Goal: Task Accomplishment & Management: Manage account settings

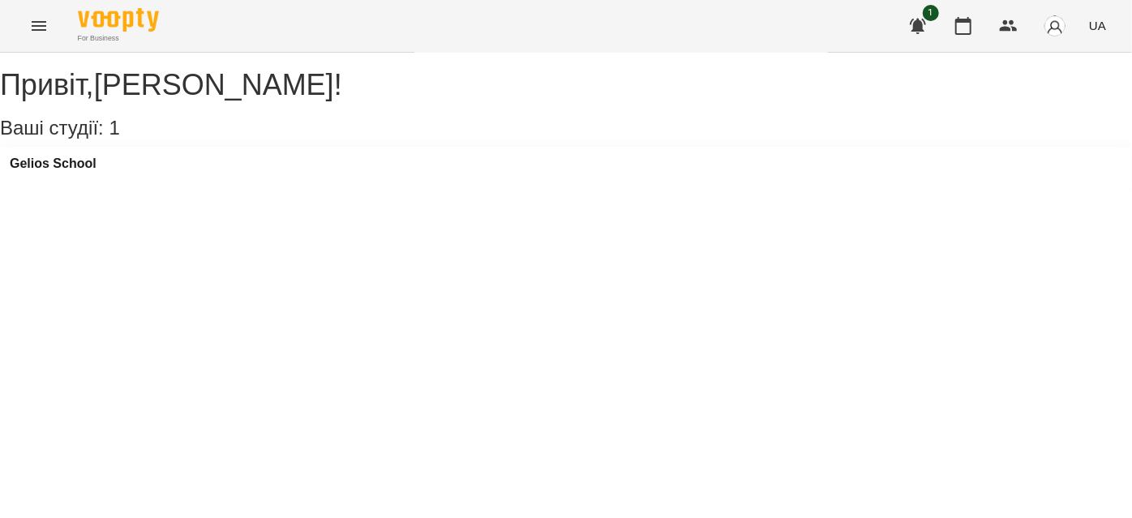
click at [37, 15] on button "Menu" at bounding box center [38, 25] width 39 height 39
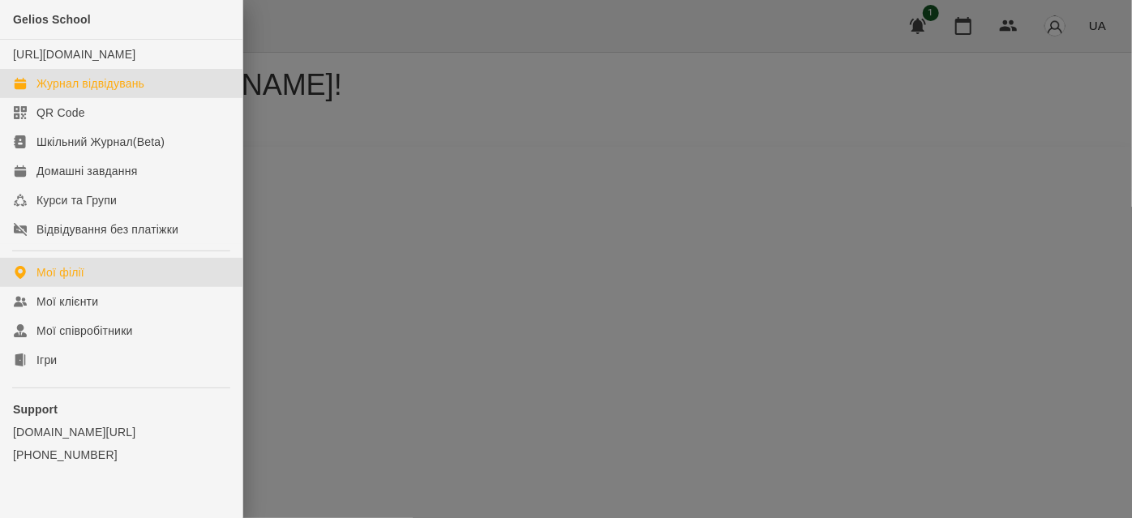
click at [71, 92] on div "Журнал відвідувань" at bounding box center [90, 83] width 108 height 16
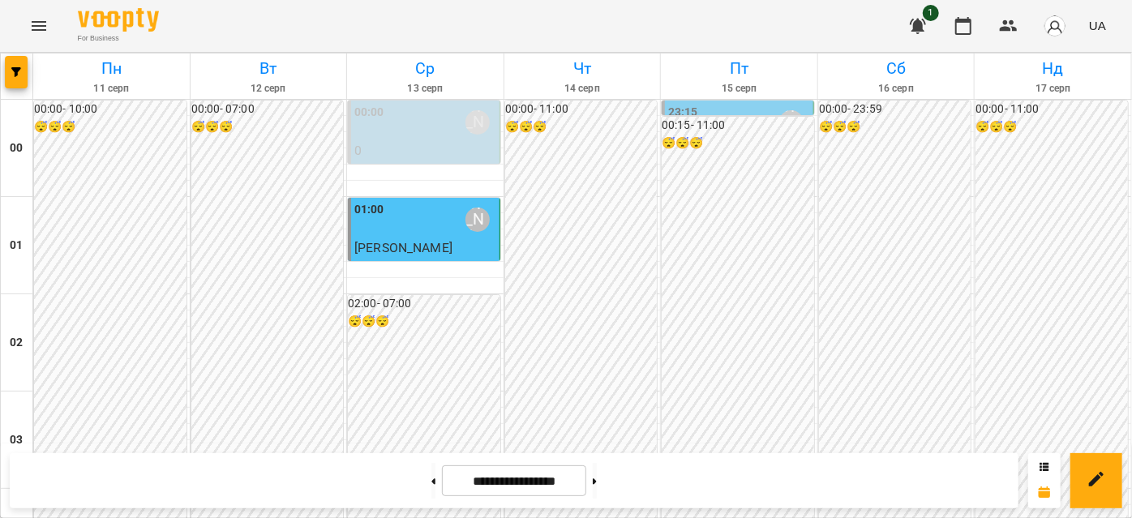
scroll to position [1253, 0]
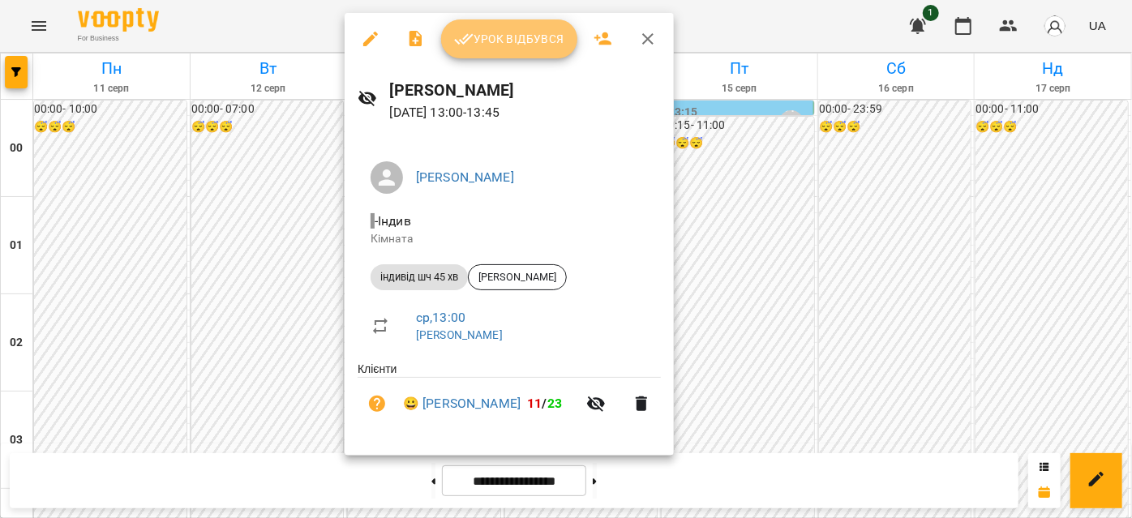
click at [516, 48] on span "Урок відбувся" at bounding box center [509, 38] width 110 height 19
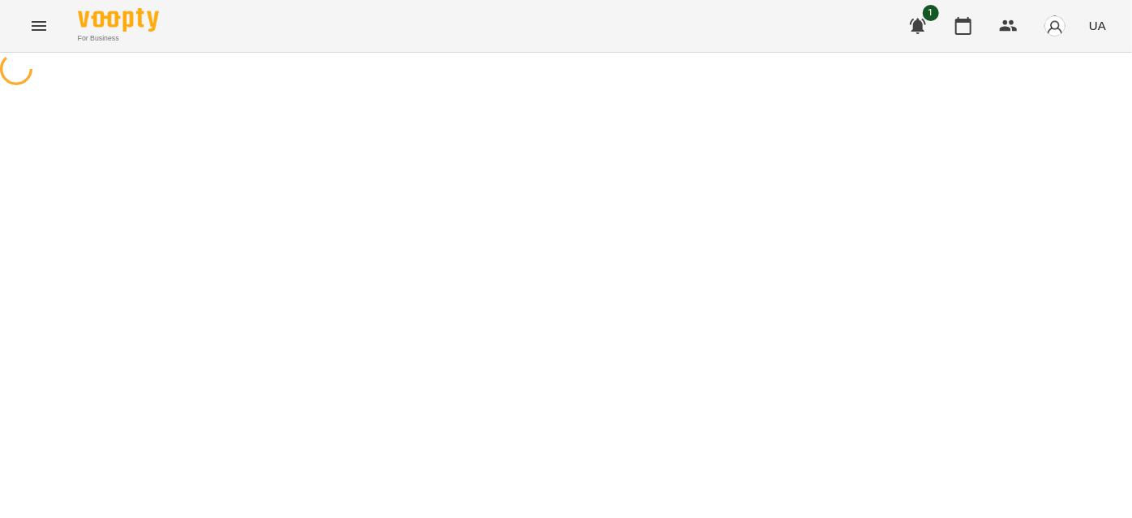
click at [32, 34] on icon "Menu" at bounding box center [38, 25] width 19 height 19
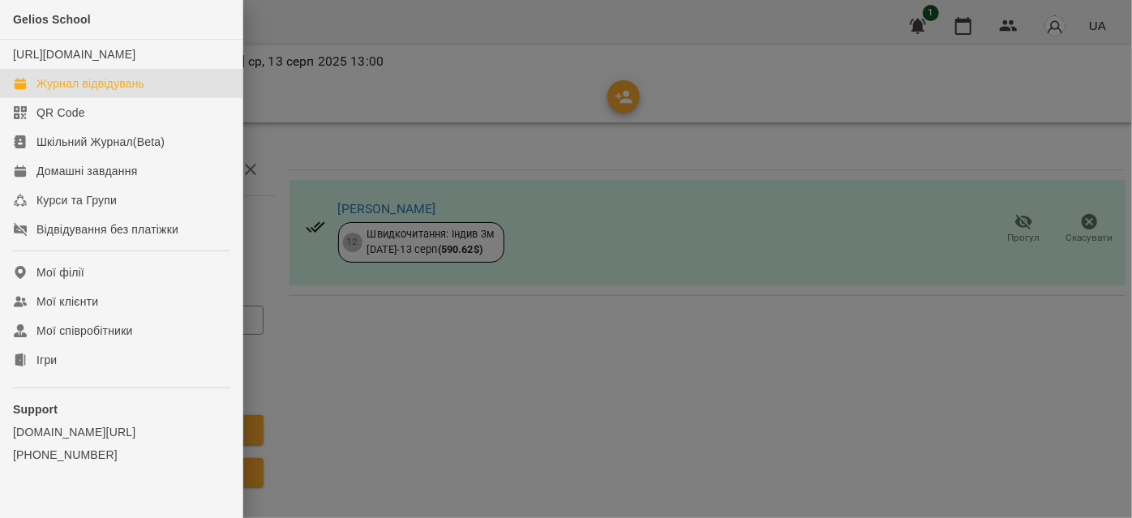
click at [85, 92] on div "Журнал відвідувань" at bounding box center [90, 83] width 108 height 16
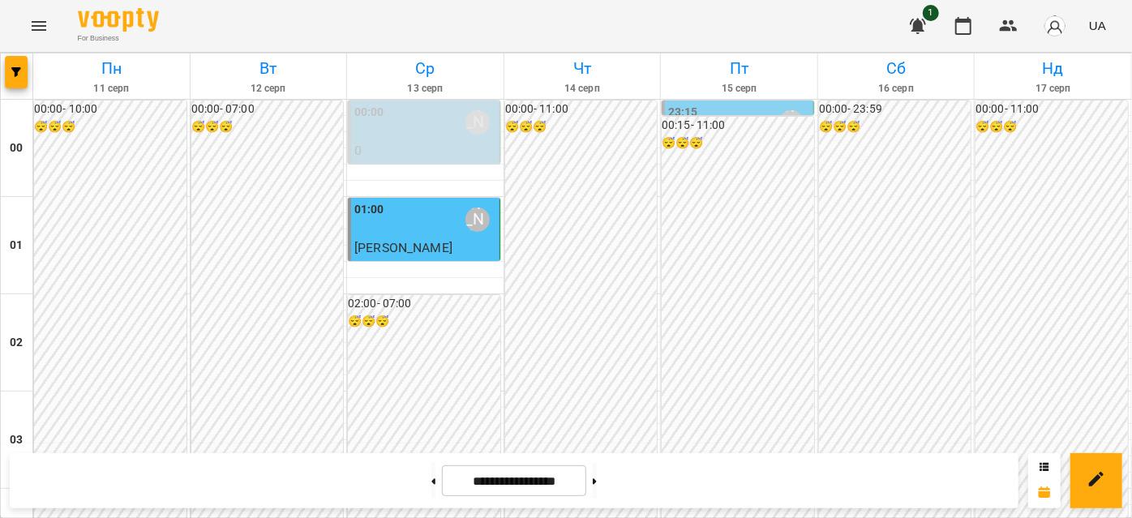
scroll to position [1841, 0]
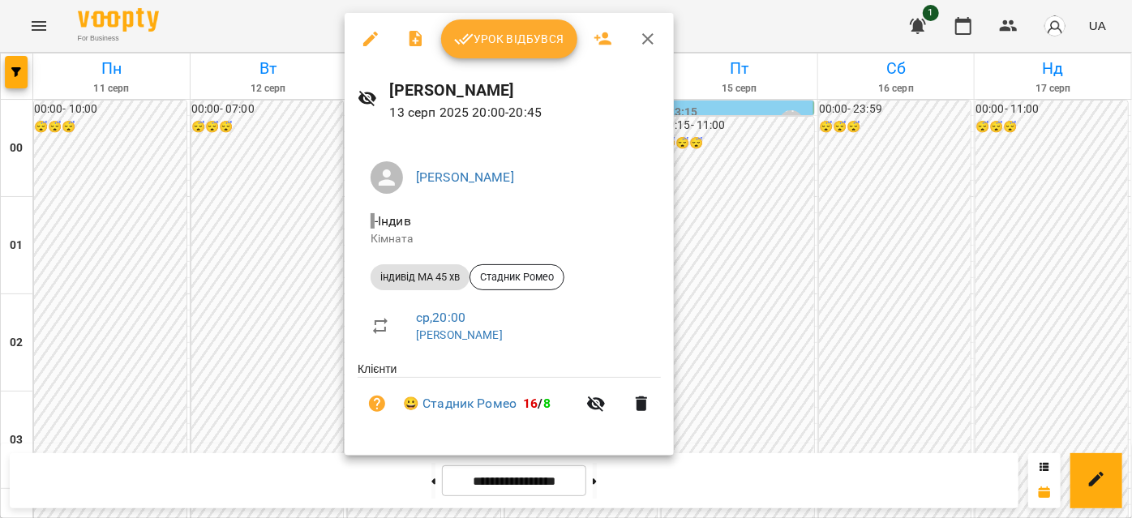
click at [701, 22] on div at bounding box center [566, 259] width 1132 height 518
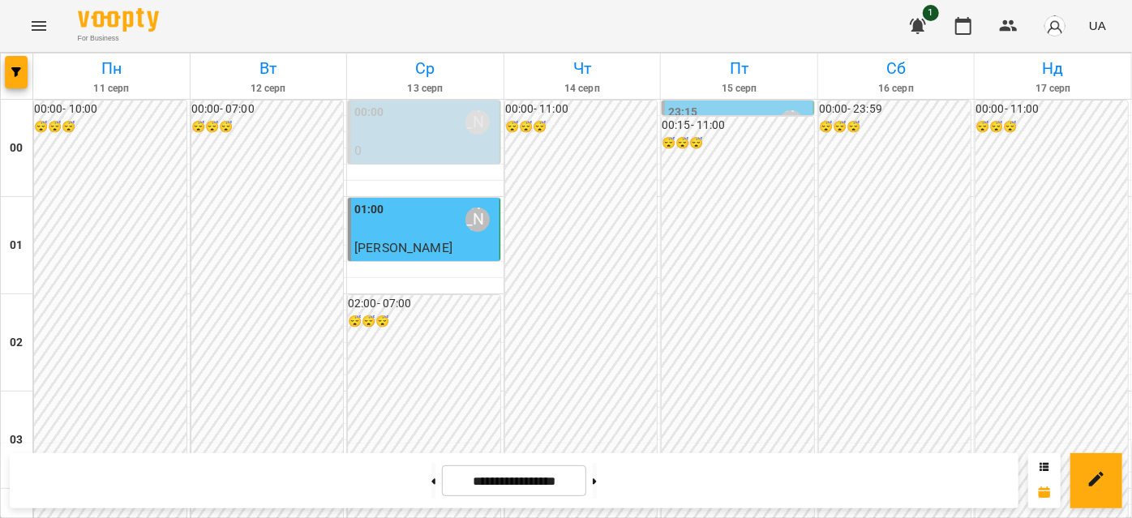
scroll to position [1767, 0]
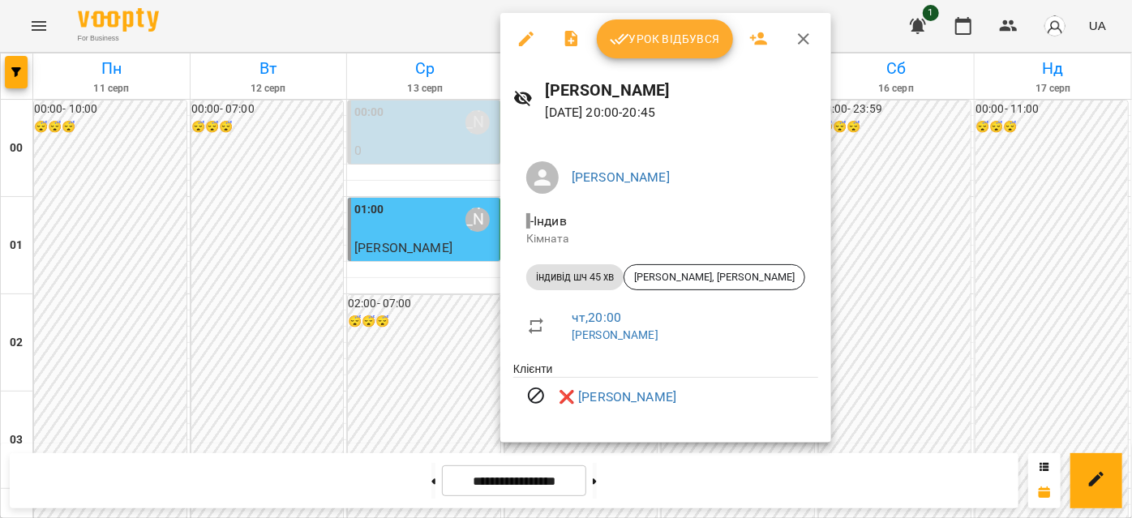
click at [532, 282] on span "індивід шч 45 хв" at bounding box center [574, 277] width 97 height 15
click at [799, 36] on icon "button" at bounding box center [803, 38] width 11 height 11
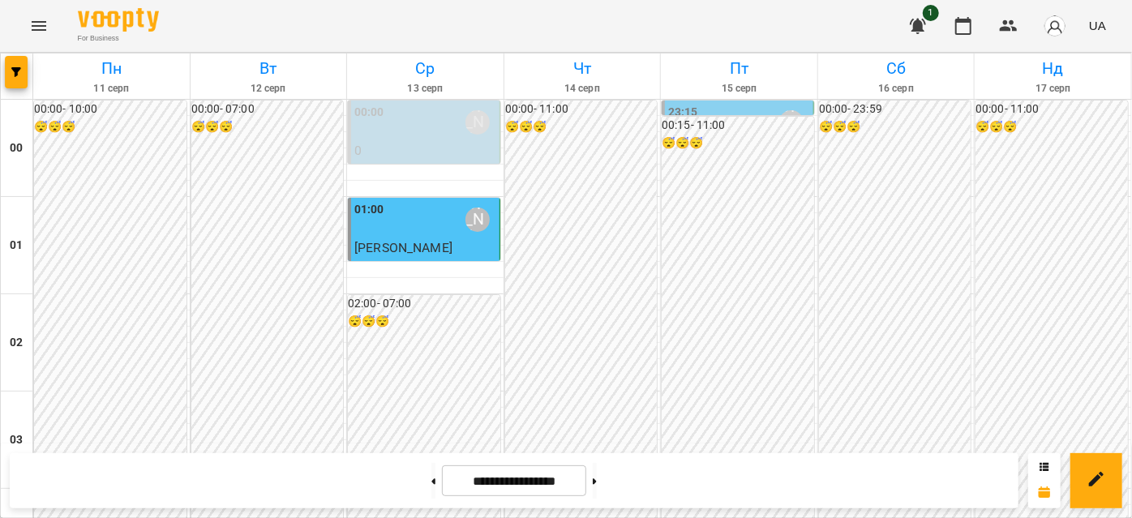
scroll to position [1325, 0]
